Goal: Task Accomplishment & Management: Manage account settings

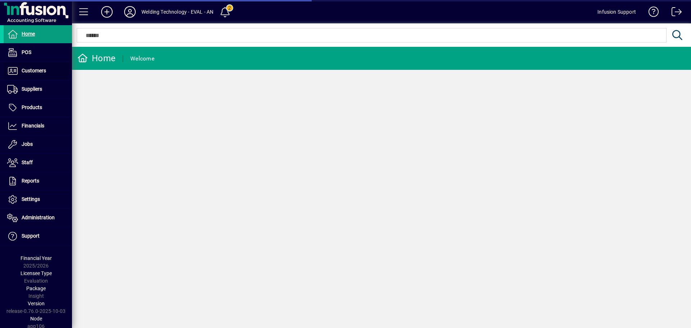
click at [36, 69] on span "Customers" at bounding box center [34, 71] width 24 height 6
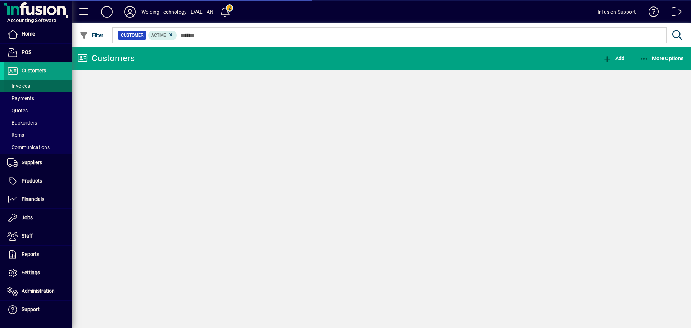
click at [31, 86] on span at bounding box center [38, 85] width 68 height 17
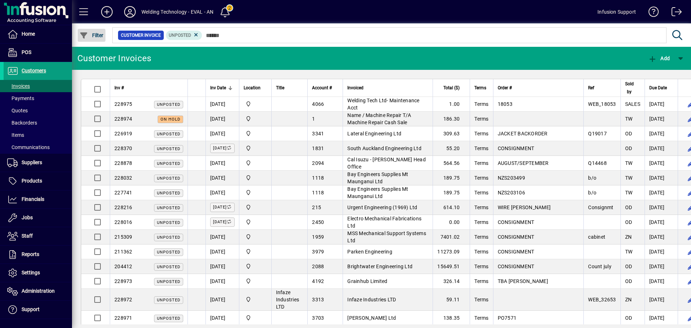
click at [95, 36] on span "Filter" at bounding box center [92, 35] width 24 height 6
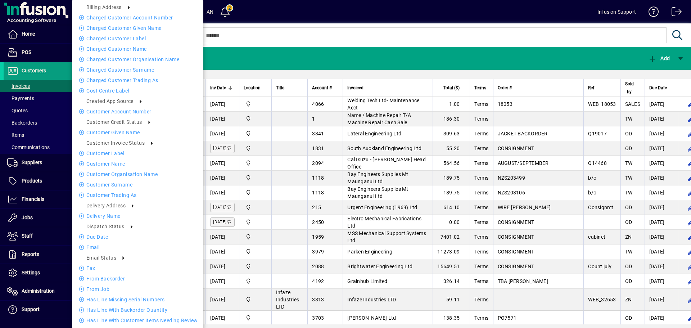
click at [310, 62] on div at bounding box center [345, 164] width 691 height 328
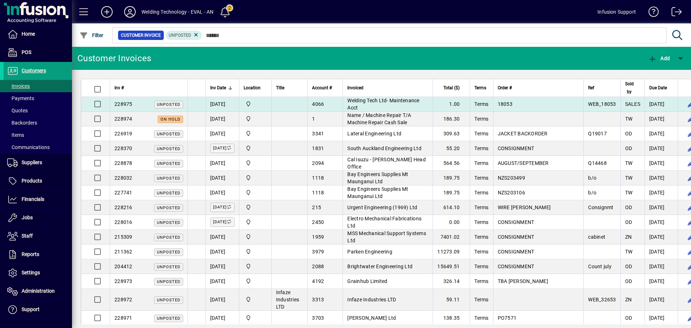
click at [294, 101] on td at bounding box center [289, 104] width 36 height 15
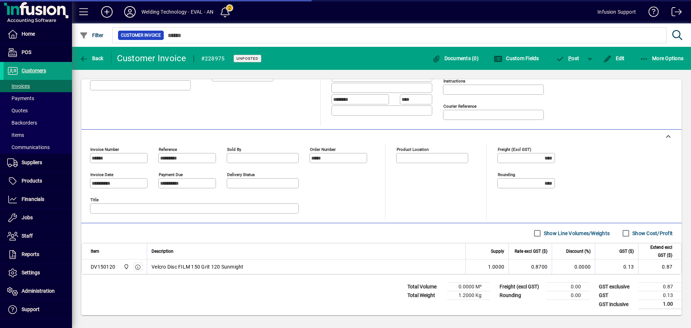
type input "**********"
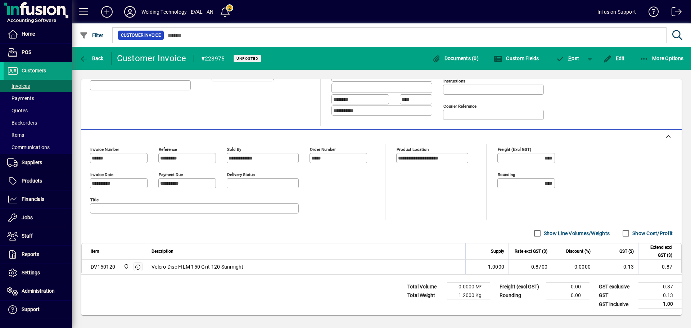
click at [633, 233] on label "Show Cost/Profit" at bounding box center [652, 233] width 42 height 7
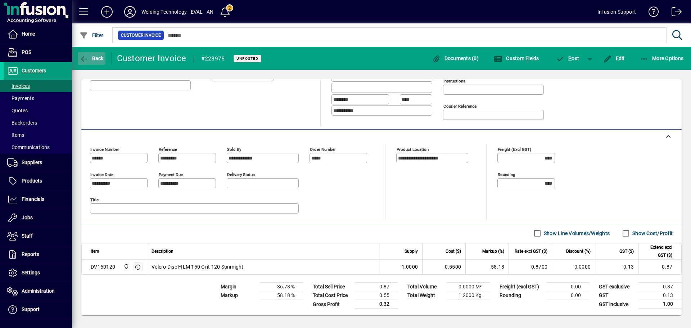
click at [98, 58] on span "Back" at bounding box center [92, 58] width 24 height 6
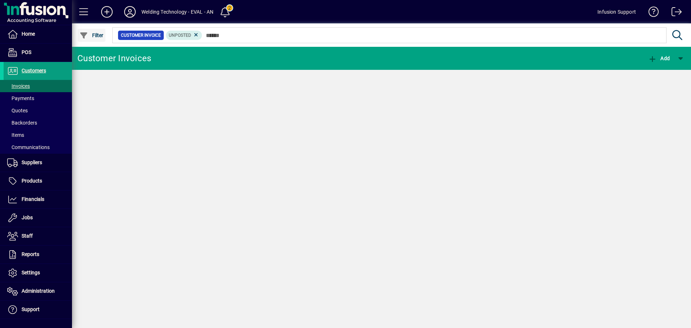
click at [82, 34] on icon "button" at bounding box center [84, 35] width 9 height 7
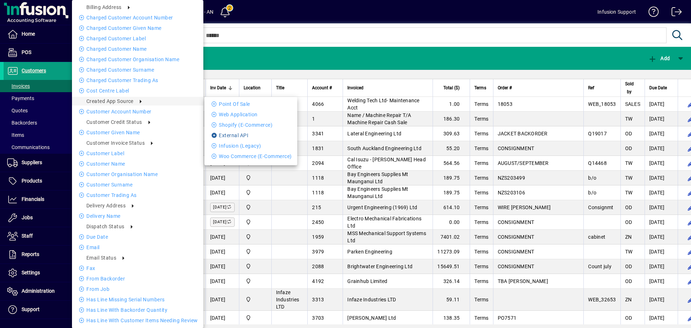
click at [248, 134] on li "External API" at bounding box center [250, 135] width 93 height 9
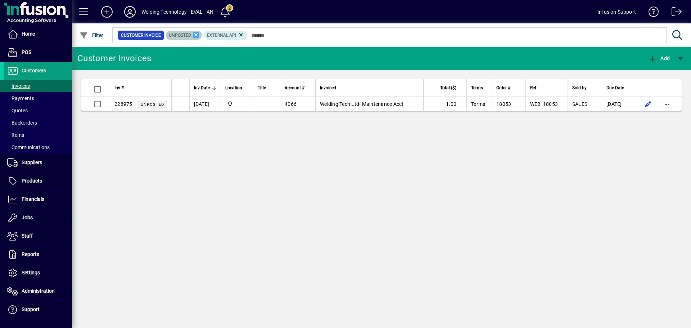
click at [196, 35] on icon at bounding box center [196, 35] width 6 height 6
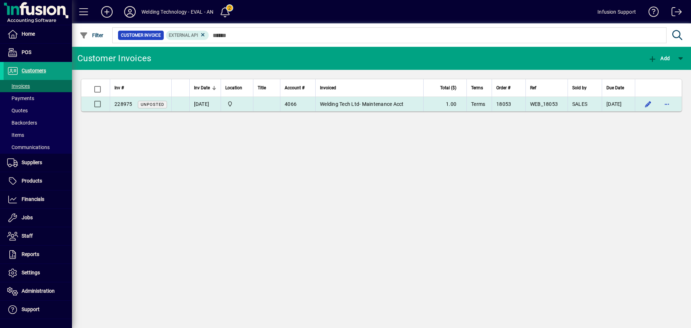
click at [251, 108] on td "Welding Technology Ltd" at bounding box center [237, 104] width 32 height 14
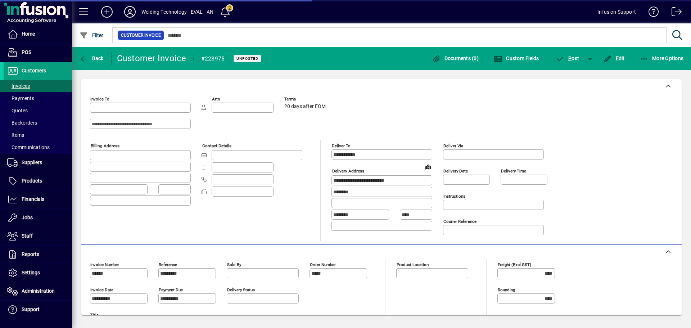
type input "**********"
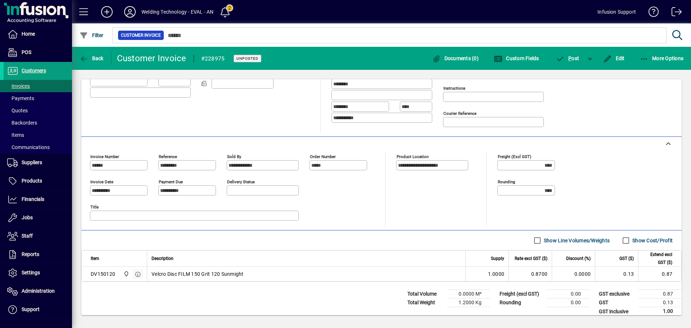
scroll to position [115, 0]
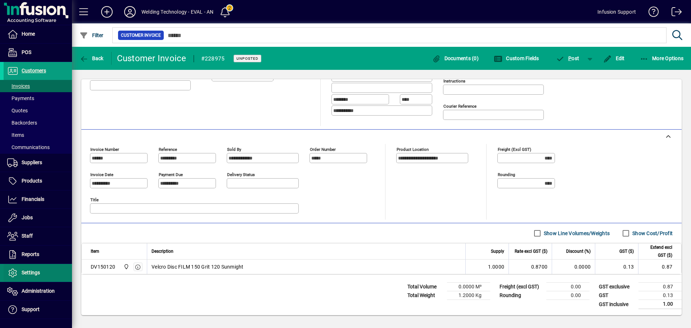
click at [50, 273] on span at bounding box center [38, 272] width 68 height 17
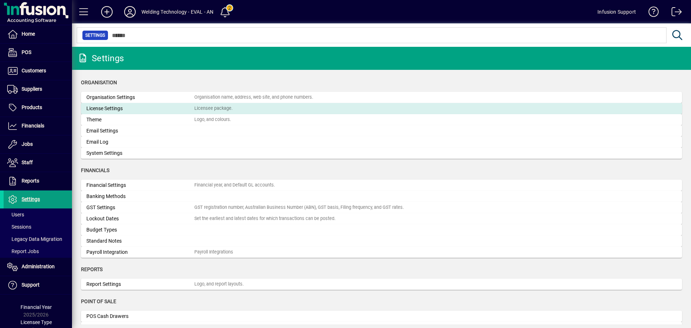
click at [111, 110] on div "License Settings" at bounding box center [140, 109] width 108 height 8
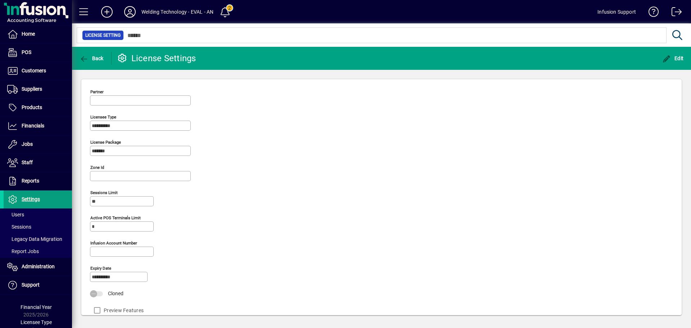
type input "**********"
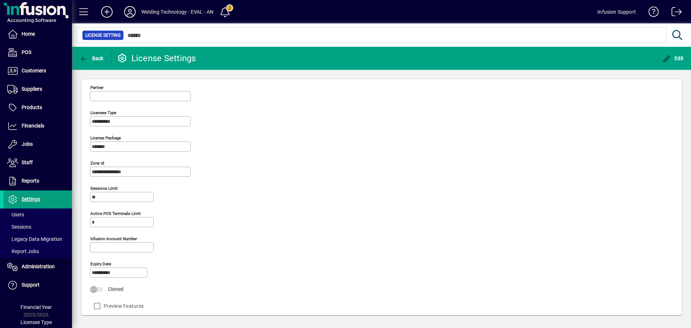
scroll to position [6, 0]
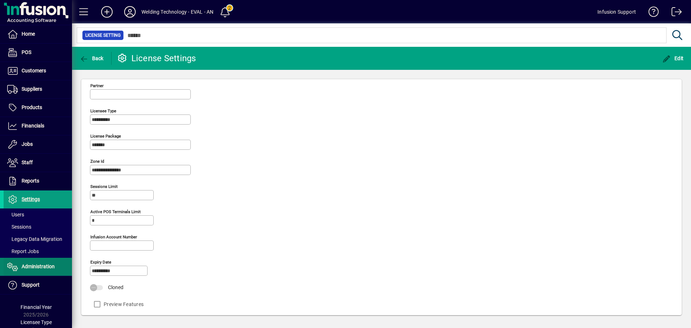
click at [26, 263] on span "Administration" at bounding box center [29, 266] width 51 height 9
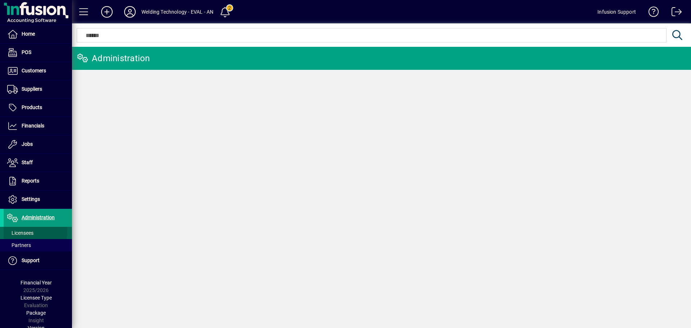
click at [28, 232] on span "Licensees" at bounding box center [20, 233] width 26 height 6
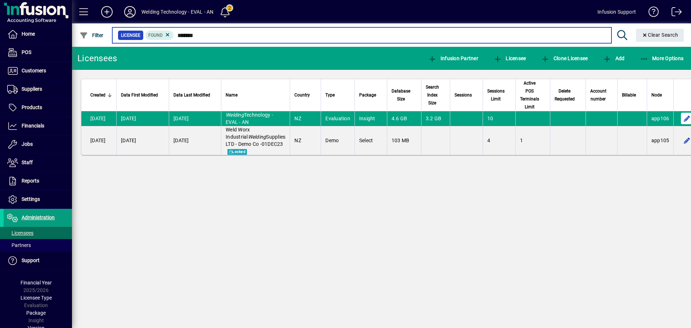
type input "*******"
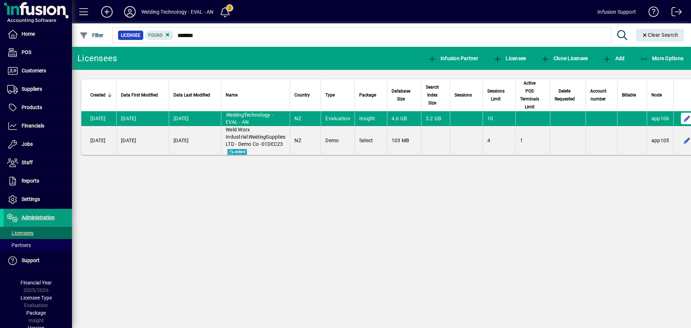
click at [678, 118] on span "button" at bounding box center [686, 118] width 17 height 17
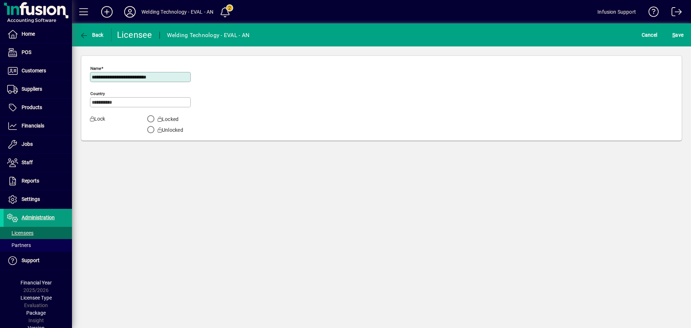
click at [178, 75] on input "**********" at bounding box center [141, 77] width 99 height 6
type input "**********"
drag, startPoint x: 674, startPoint y: 32, endPoint x: 671, endPoint y: 36, distance: 4.3
click at [673, 33] on span "S" at bounding box center [673, 35] width 3 height 6
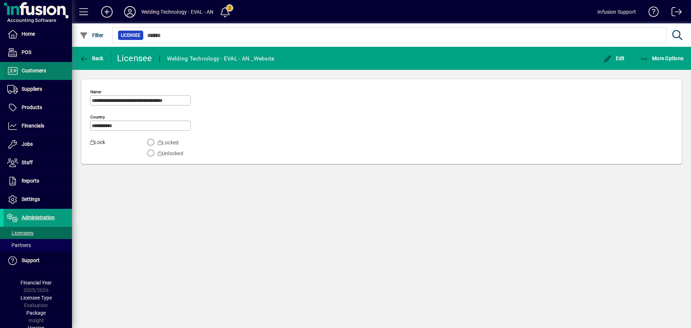
click at [37, 72] on span "Customers" at bounding box center [34, 71] width 24 height 6
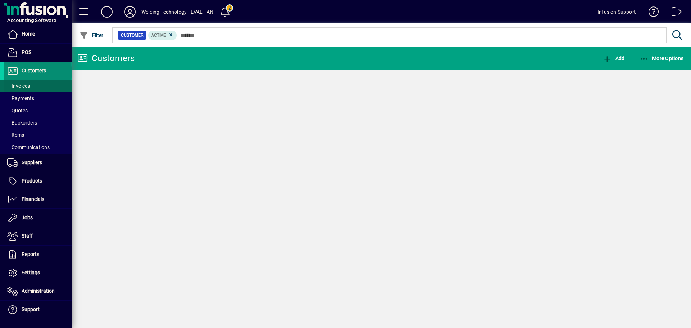
click at [31, 84] on span at bounding box center [38, 85] width 68 height 17
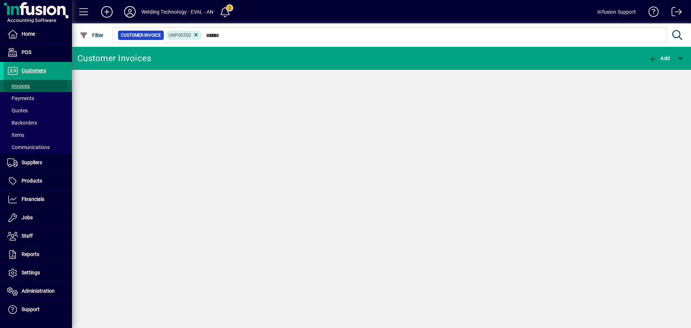
click at [30, 86] on span "Invoices" at bounding box center [18, 86] width 23 height 6
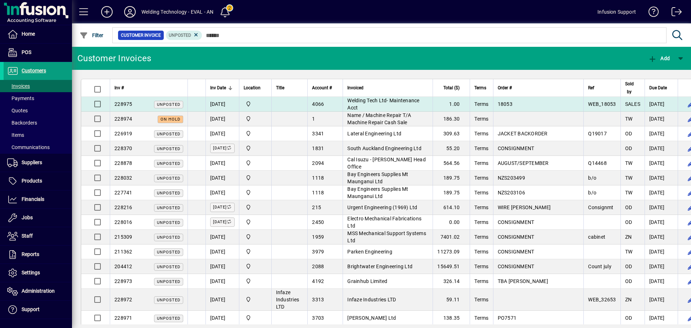
click at [302, 101] on td at bounding box center [289, 104] width 36 height 15
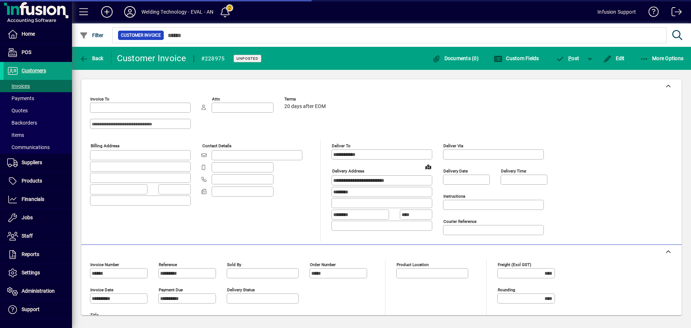
type input "**********"
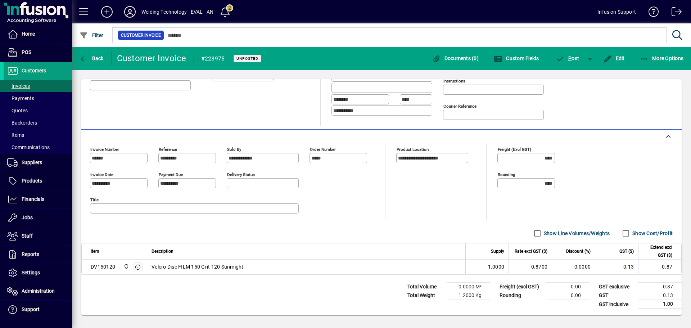
click at [631, 234] on label "Show Cost/Profit" at bounding box center [652, 233] width 42 height 7
click at [135, 266] on icon "button" at bounding box center [138, 266] width 6 height 5
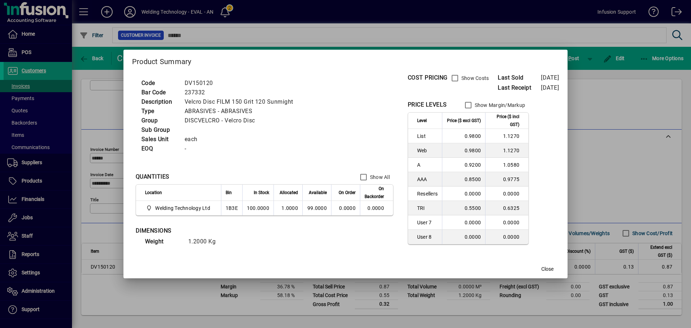
click at [473, 75] on label "Show Costs" at bounding box center [474, 77] width 29 height 7
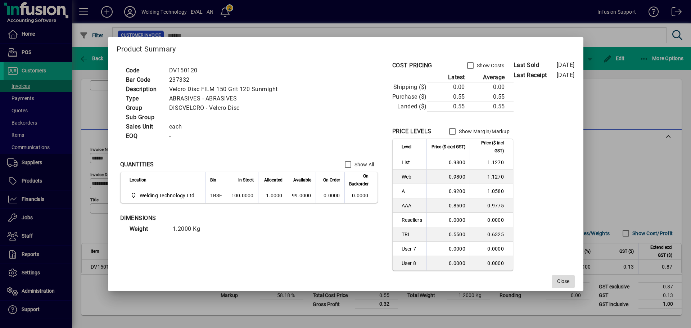
click at [569, 280] on span "Close" at bounding box center [563, 281] width 12 height 8
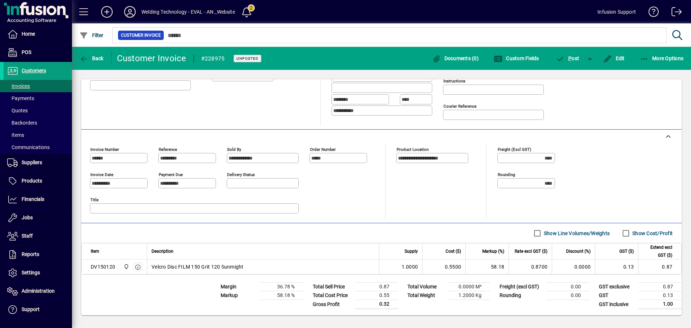
click at [119, 12] on span at bounding box center [129, 11] width 23 height 17
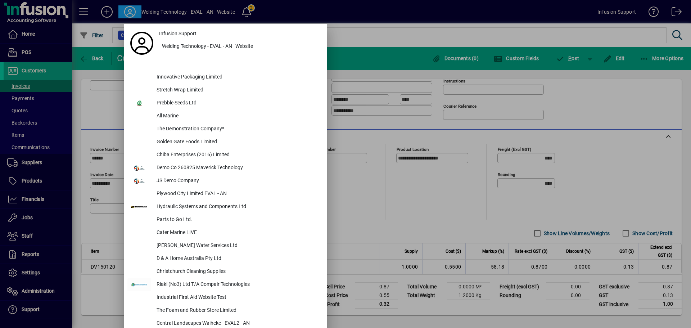
click at [123, 12] on div at bounding box center [345, 164] width 691 height 328
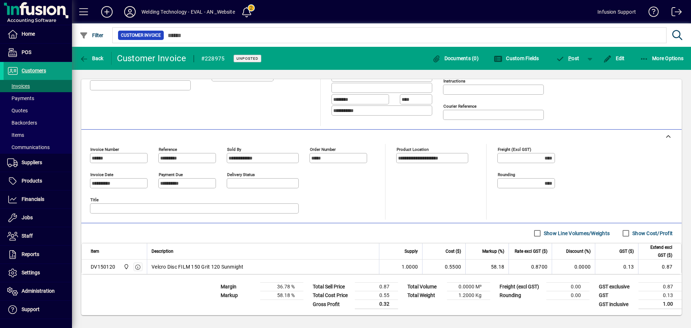
click at [130, 8] on icon at bounding box center [130, 12] width 14 height 12
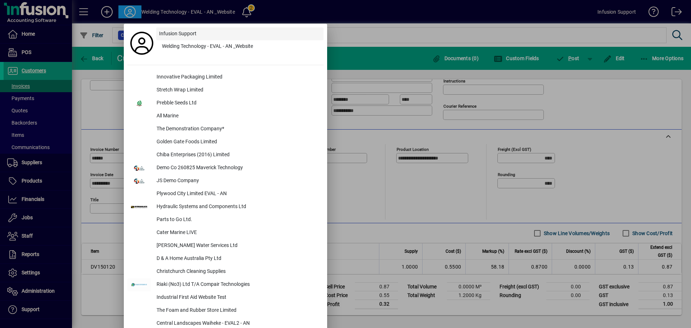
scroll to position [196, 0]
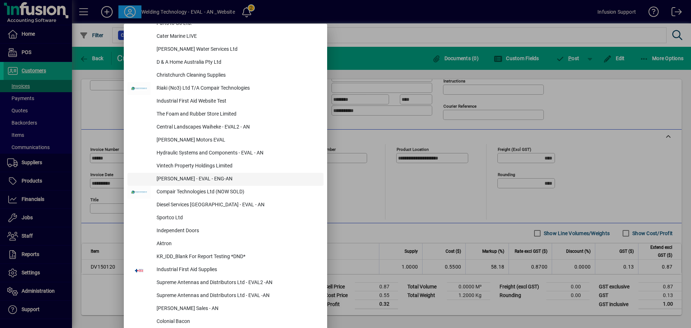
click at [204, 176] on div "[PERSON_NAME] - EVAL - ENG-AN" at bounding box center [237, 179] width 173 height 13
